Goal: Find specific page/section: Find specific page/section

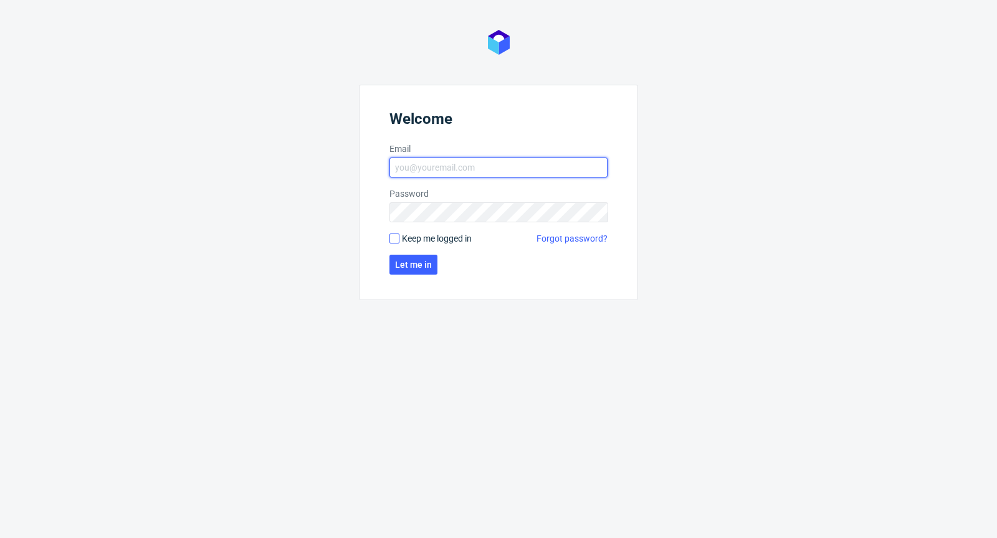
type input "[PERSON_NAME][EMAIL_ADDRESS][PERSON_NAME][DOMAIN_NAME]"
click at [394, 242] on input "Keep me logged in" at bounding box center [394, 239] width 10 height 10
checkbox input "true"
click at [398, 251] on form "Welcome Email [PERSON_NAME][EMAIL_ADDRESS][PERSON_NAME][DOMAIN_NAME] Password K…" at bounding box center [498, 193] width 279 height 216
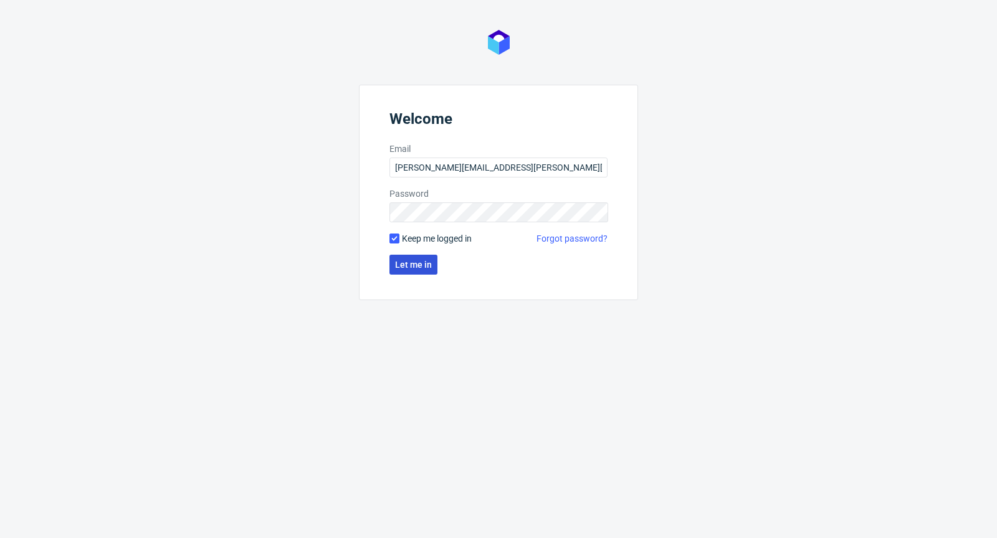
click at [401, 260] on span "Let me in" at bounding box center [413, 264] width 37 height 9
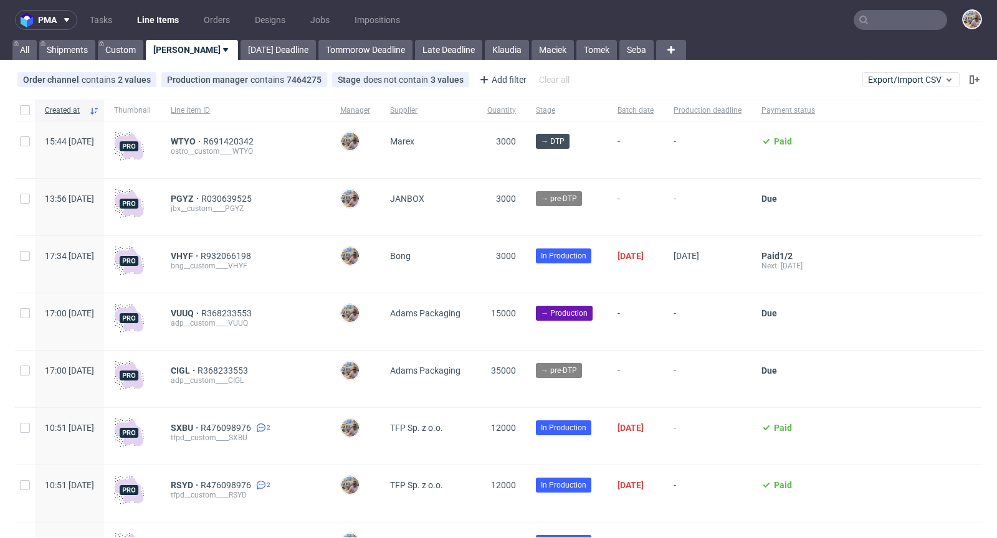
click at [922, 26] on input "text" at bounding box center [900, 20] width 93 height 20
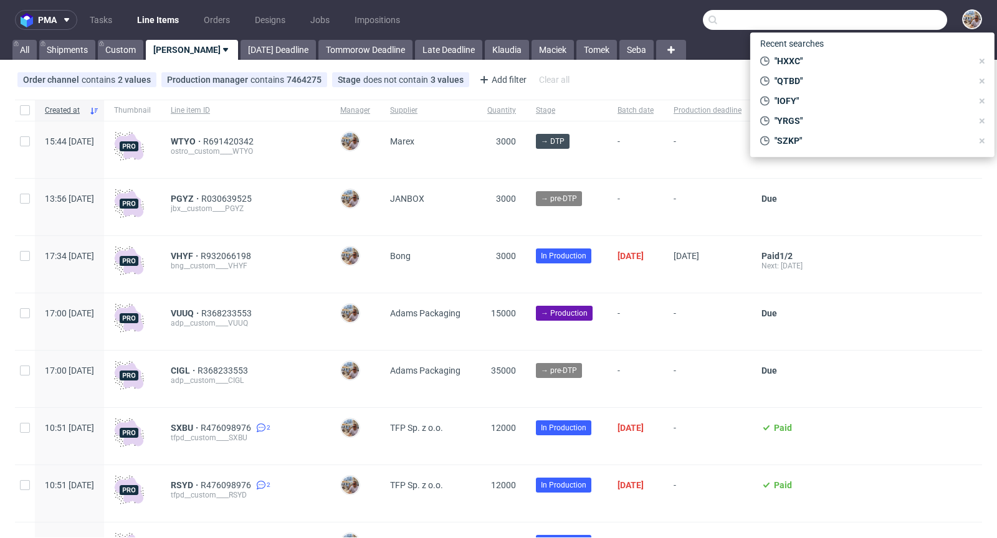
paste input "OYJW"
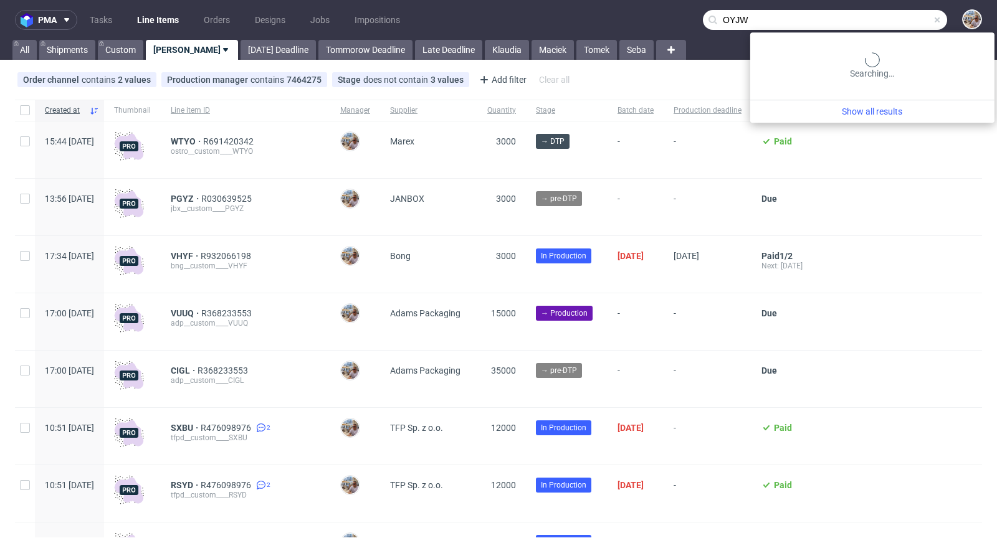
type input "OYJW"
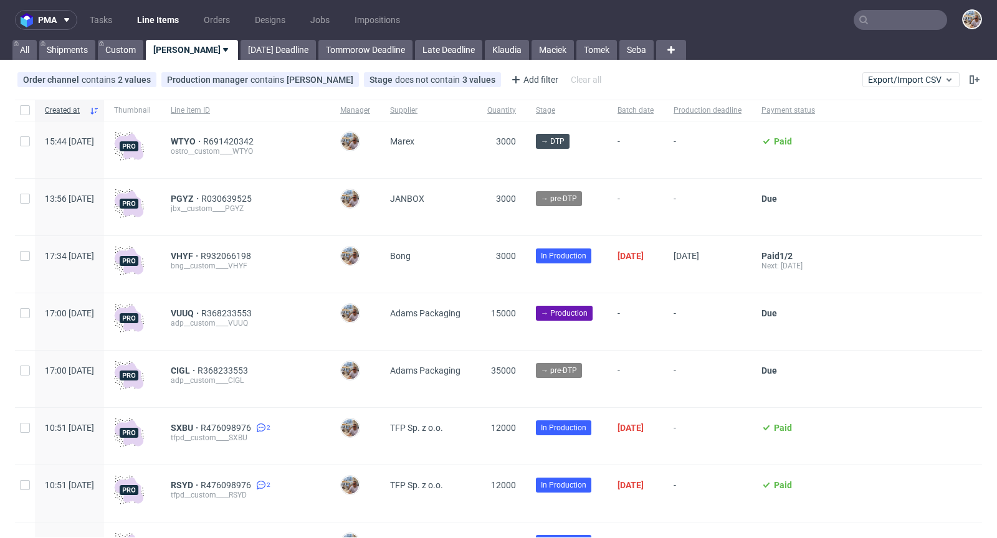
click at [894, 24] on input "text" at bounding box center [900, 20] width 93 height 20
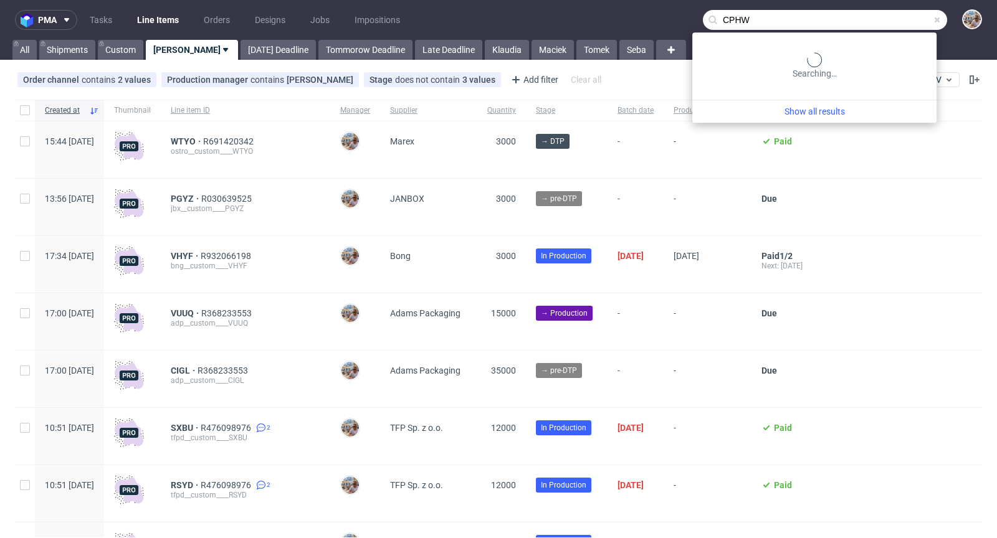
type input "CPHW"
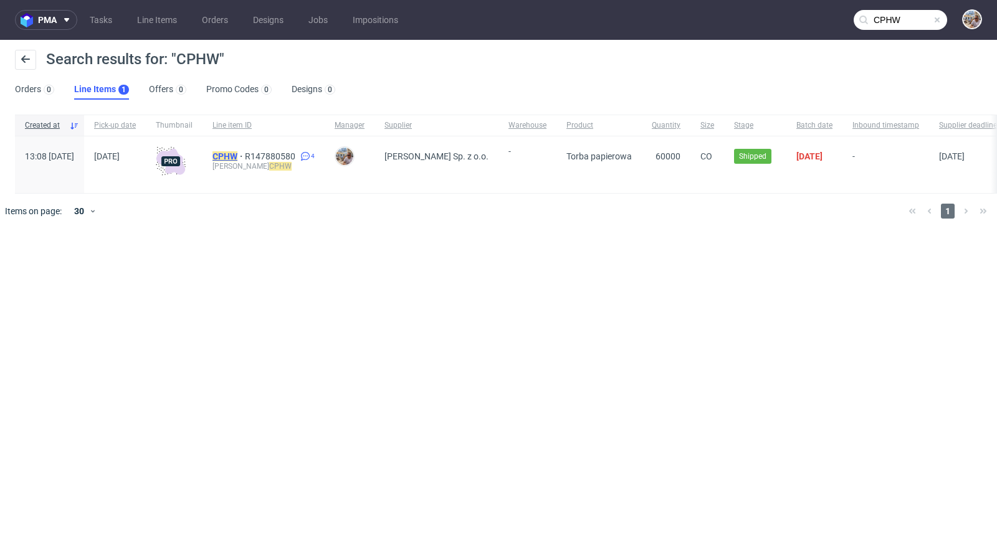
click at [237, 153] on mark "CPHW" at bounding box center [224, 156] width 25 height 10
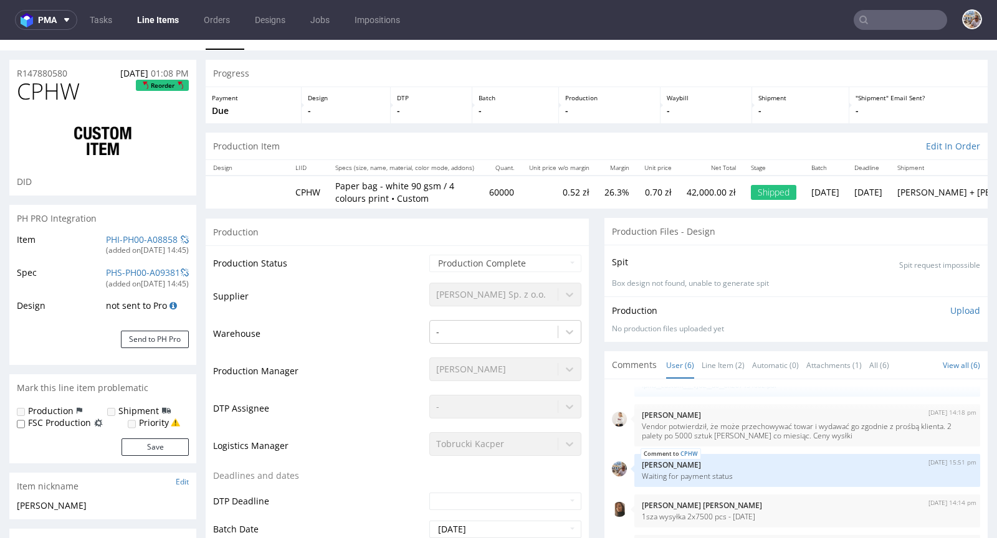
scroll to position [133, 0]
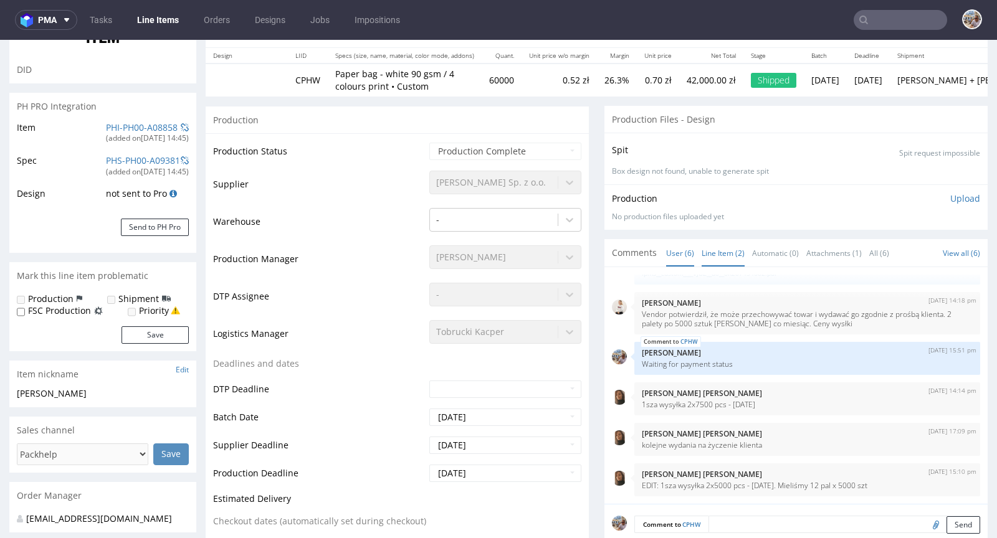
click at [702, 252] on link "Line Item (2)" at bounding box center [723, 253] width 43 height 27
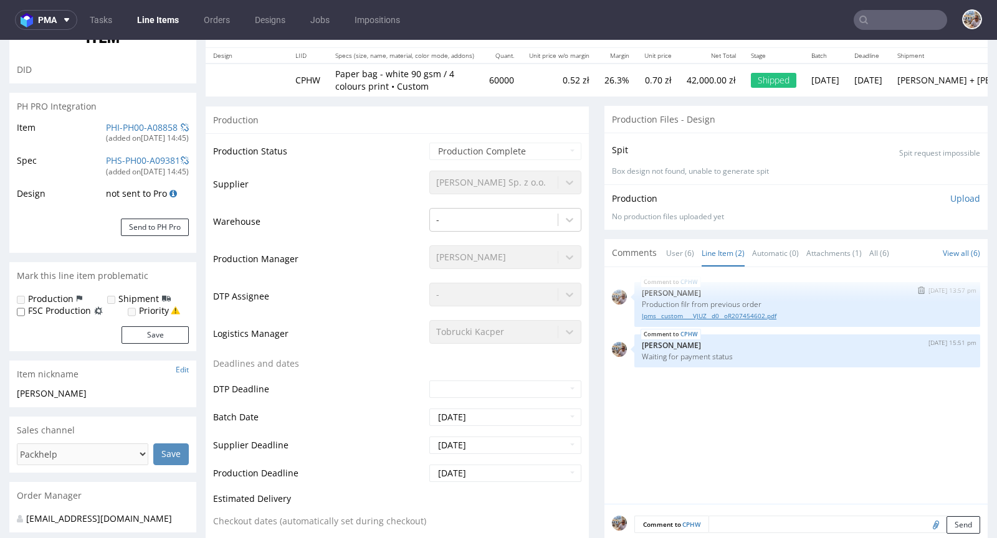
click at [685, 318] on link "lpms__custom____VJUZ__d0__oR207454602.pdf" at bounding box center [807, 316] width 331 height 9
